Goal: Information Seeking & Learning: Learn about a topic

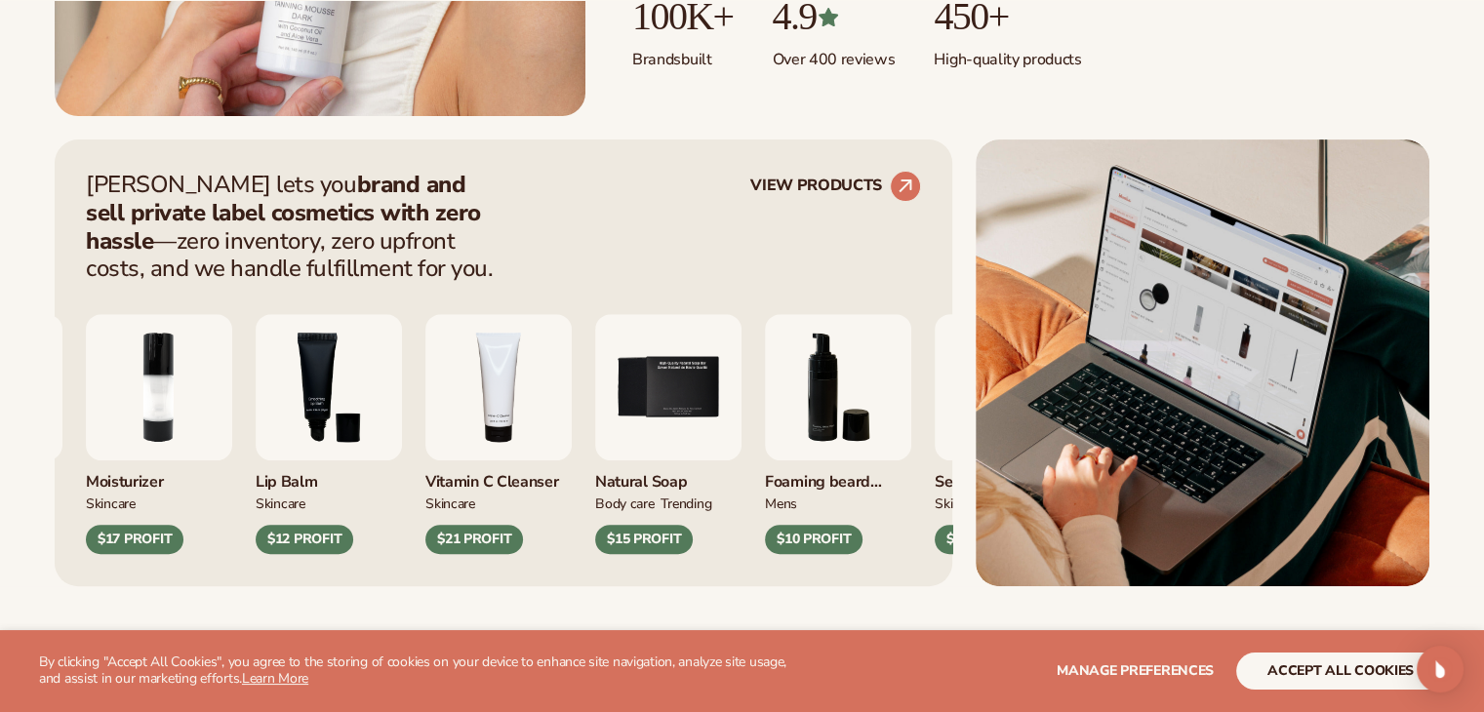
scroll to position [683, 0]
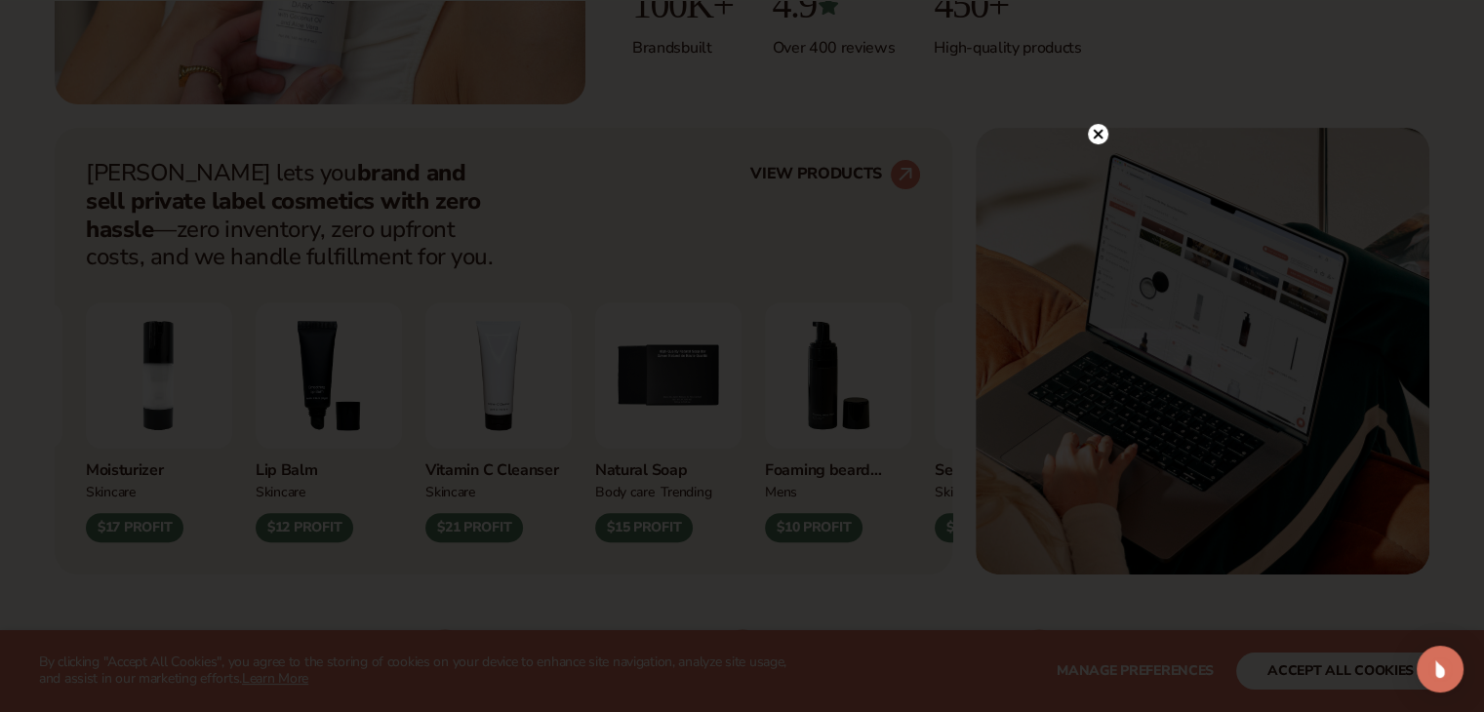
click at [1093, 130] on circle at bounding box center [1098, 134] width 20 height 20
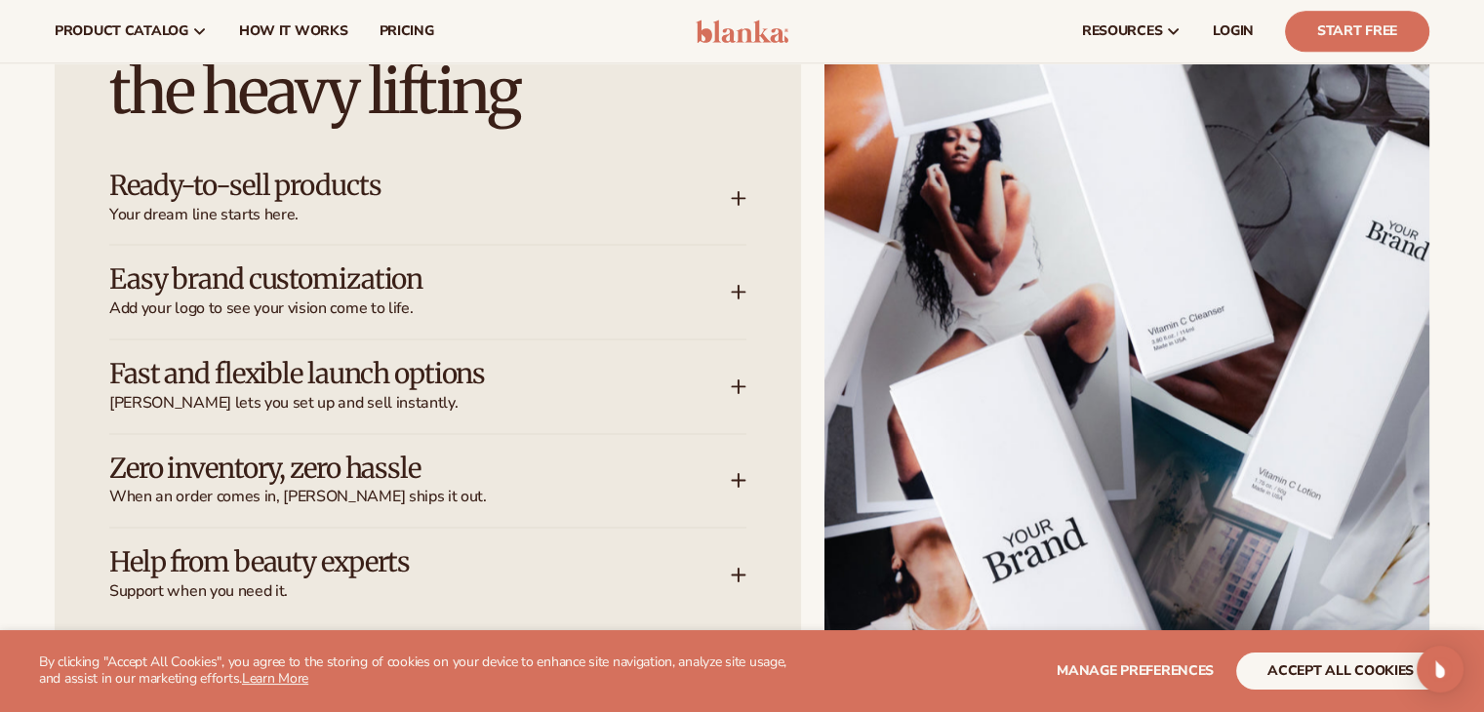
scroll to position [2439, 0]
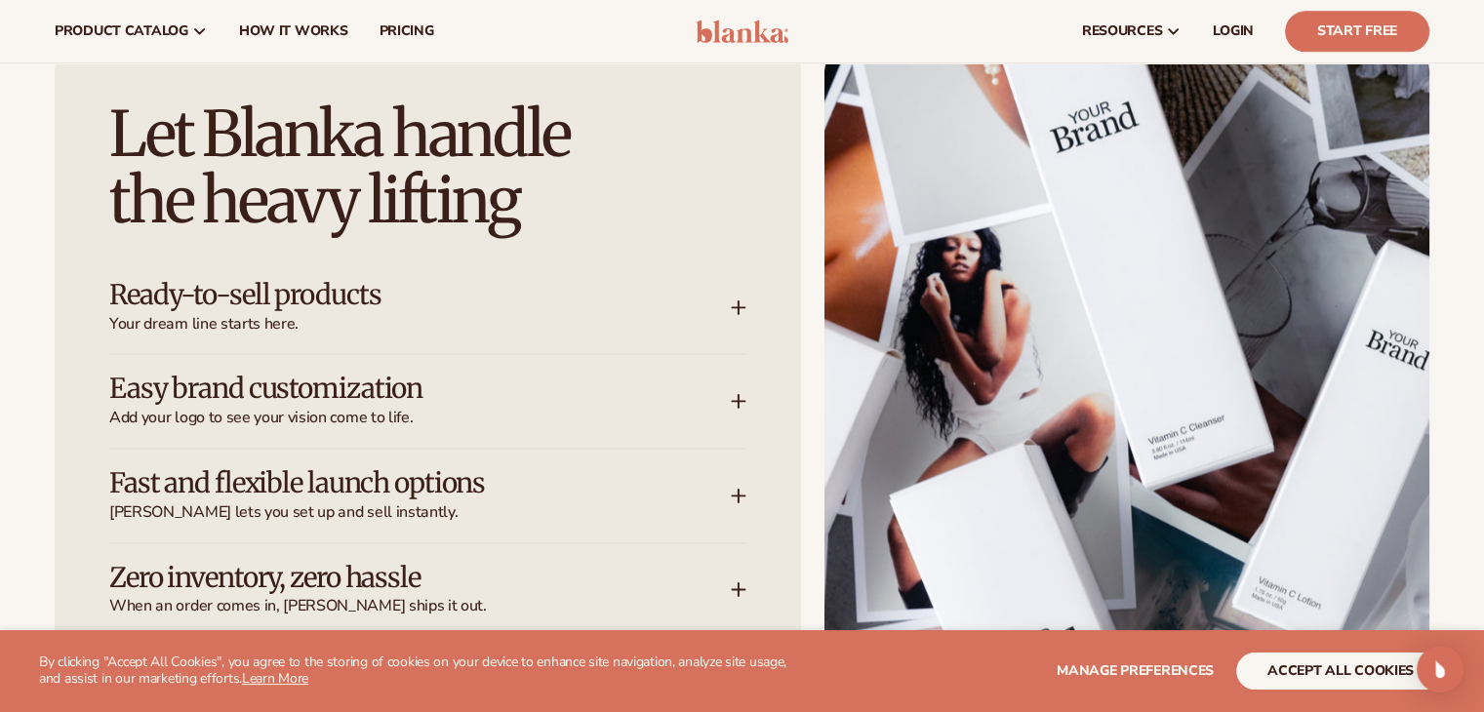
click at [741, 316] on div "Ready-to-sell products Your dream line starts here." at bounding box center [427, 307] width 637 height 94
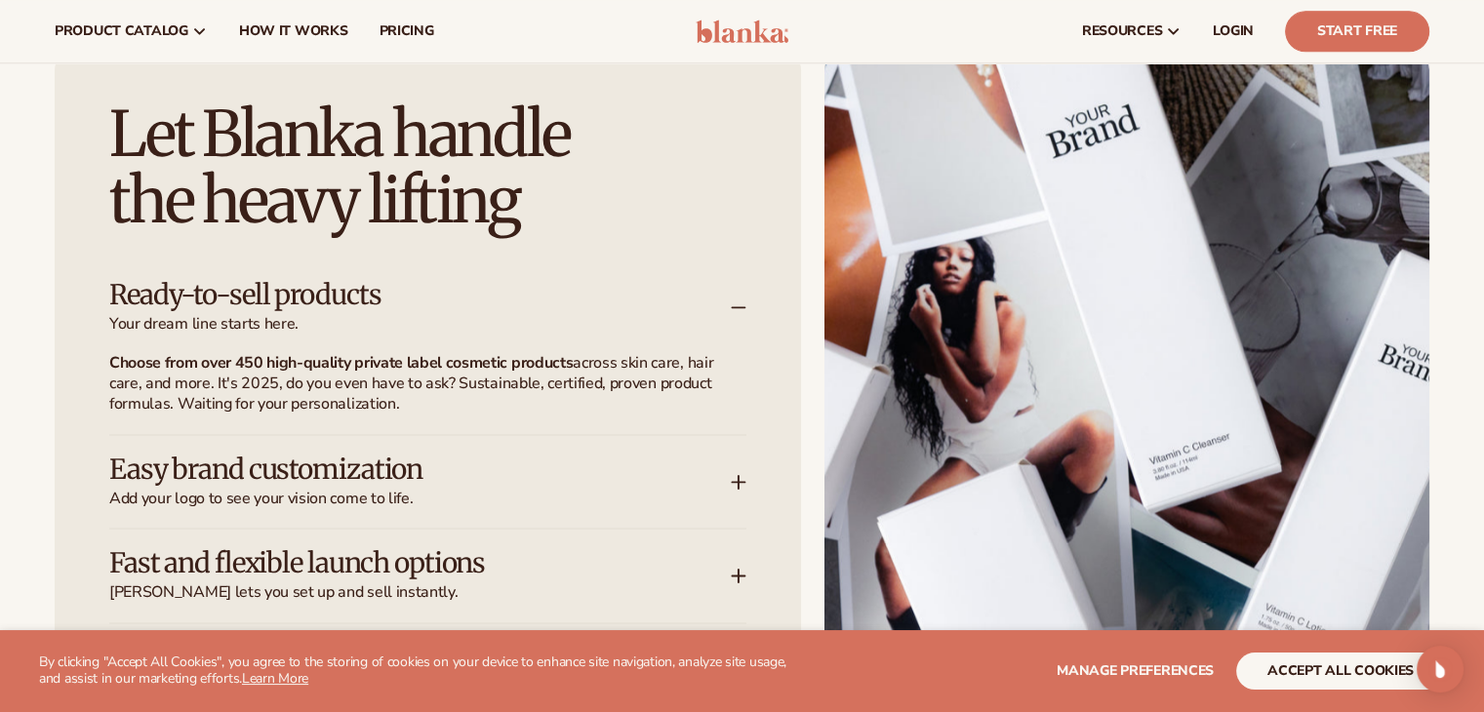
click at [744, 302] on icon at bounding box center [739, 308] width 16 height 16
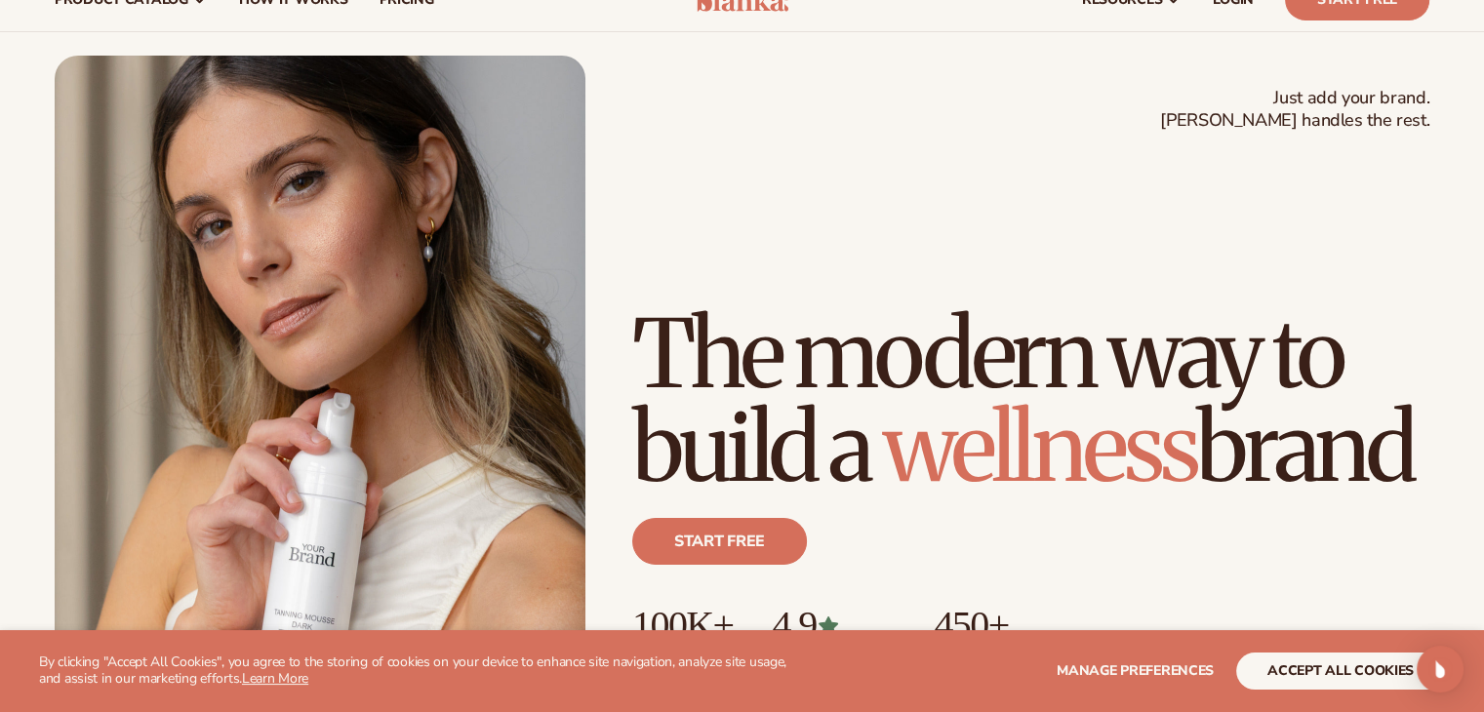
scroll to position [0, 0]
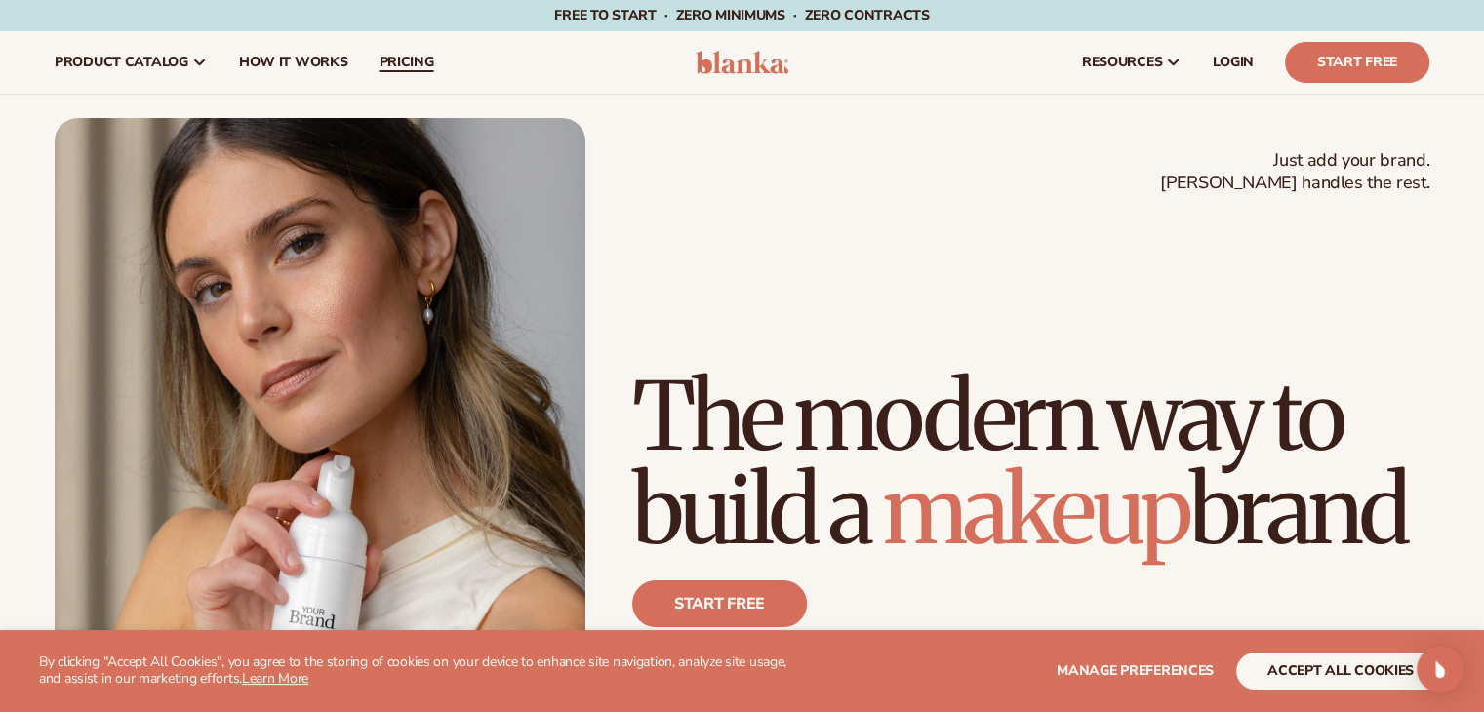
click at [420, 56] on span "pricing" at bounding box center [406, 63] width 55 height 16
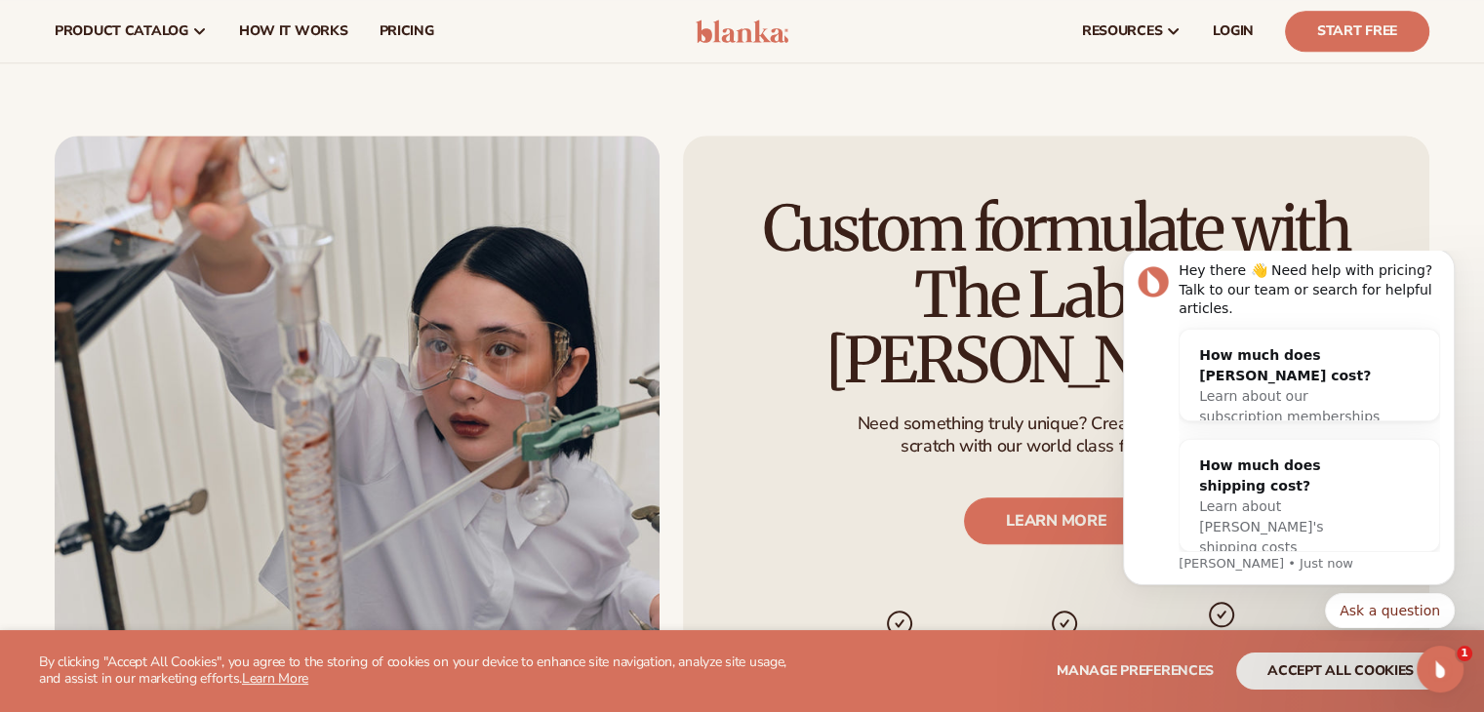
scroll to position [2049, 0]
